Goal: Task Accomplishment & Management: Use online tool/utility

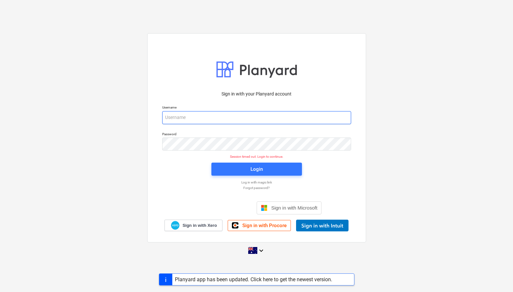
click at [251, 118] on input "email" at bounding box center [256, 117] width 189 height 13
type input "[EMAIL_ADDRESS][DOMAIN_NAME]"
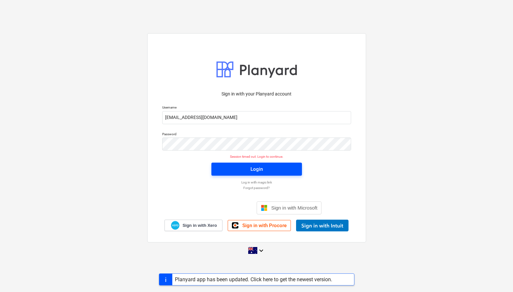
click at [289, 173] on span "Login" at bounding box center [256, 169] width 75 height 8
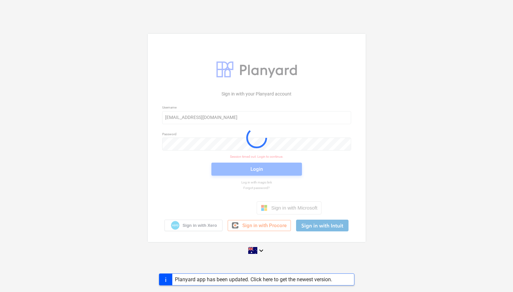
click at [457, 111] on div "Sign in with your Planyard account Username [EMAIL_ADDRESS][DOMAIN_NAME] Passwo…" at bounding box center [256, 145] width 513 height 235
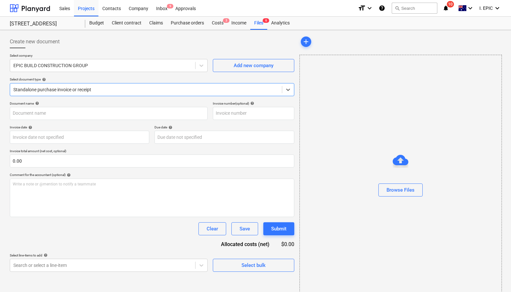
type input "141215"
type input "[DATE]"
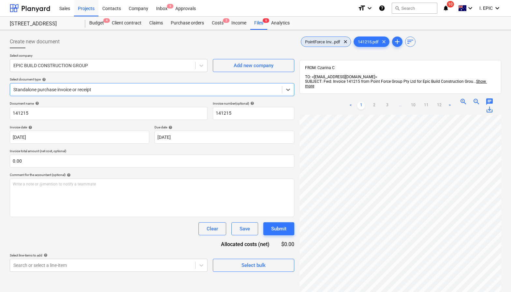
click at [325, 45] on div "PointForce Inv...pdf clear" at bounding box center [326, 41] width 50 height 10
